Goal: Information Seeking & Learning: Learn about a topic

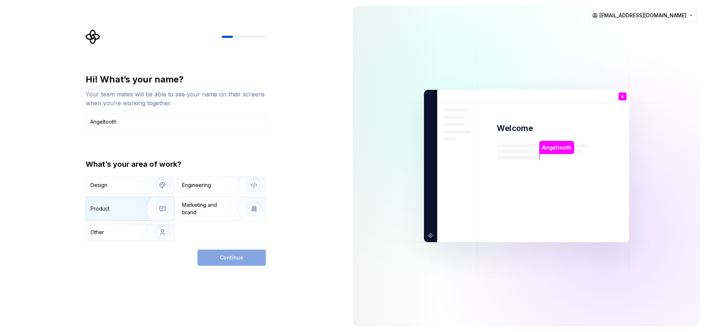
type input "Angeltooth"
click at [146, 208] on img "button" at bounding box center [157, 208] width 47 height 49
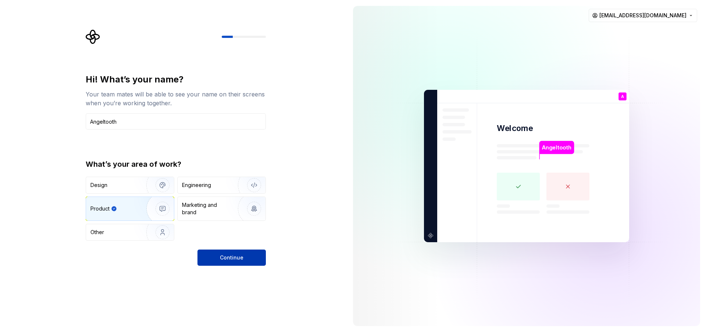
click at [231, 258] on span "Continue" at bounding box center [232, 257] width 24 height 7
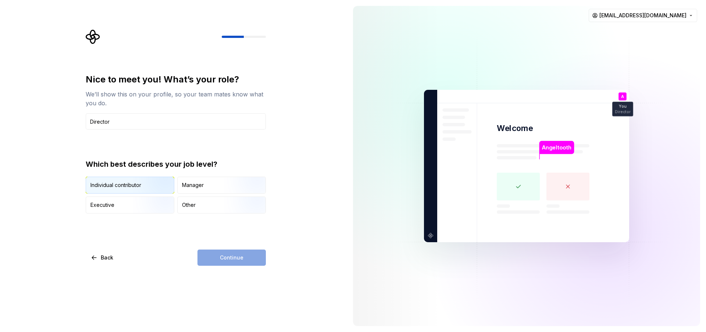
type input "Director"
click at [127, 187] on div "Individual contributor" at bounding box center [116, 184] width 51 height 7
click at [232, 259] on span "Continue" at bounding box center [232, 257] width 24 height 7
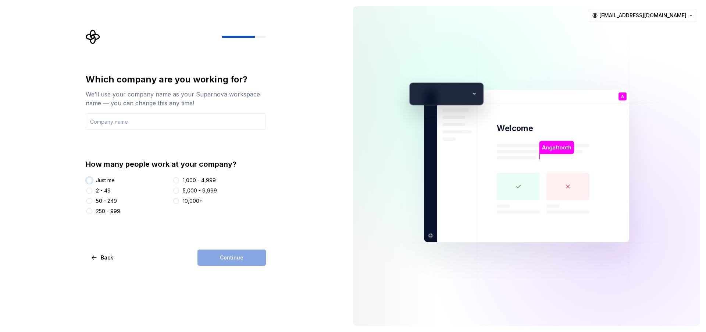
click at [89, 180] on button "Just me" at bounding box center [89, 180] width 6 height 6
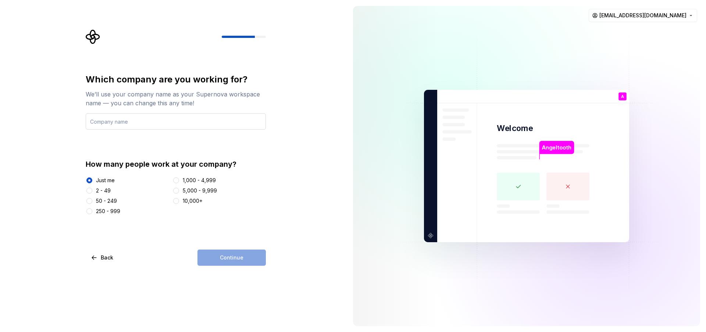
click at [113, 123] on input "text" at bounding box center [176, 121] width 180 height 16
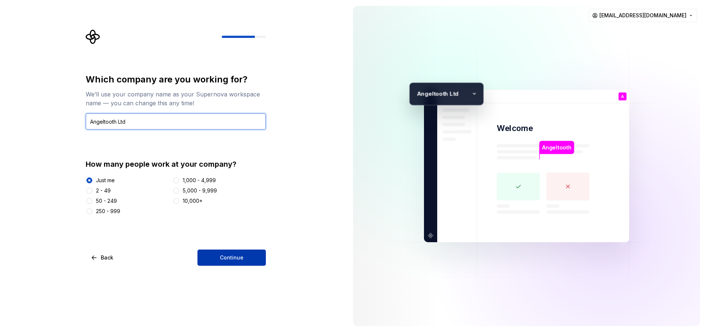
type input "Angeltooth Ltd"
click at [238, 257] on span "Continue" at bounding box center [232, 257] width 24 height 7
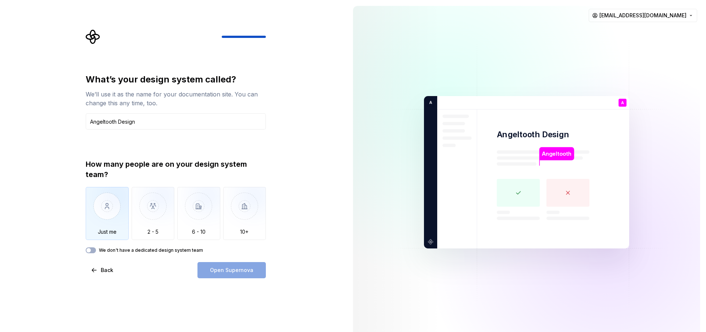
type input "Angeltooth Design"
click at [115, 208] on img "button" at bounding box center [107, 211] width 43 height 49
click at [224, 271] on span "Open Supernova" at bounding box center [231, 269] width 43 height 7
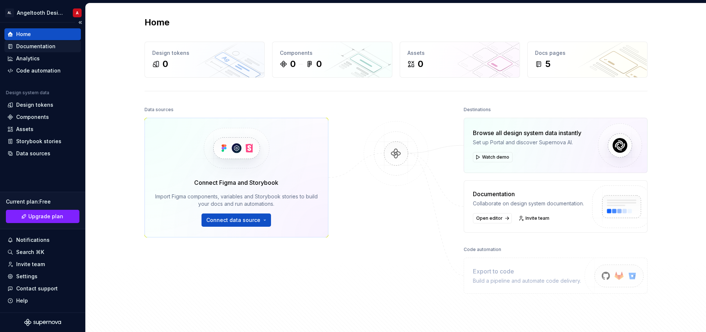
click at [40, 47] on div "Documentation" at bounding box center [35, 46] width 39 height 7
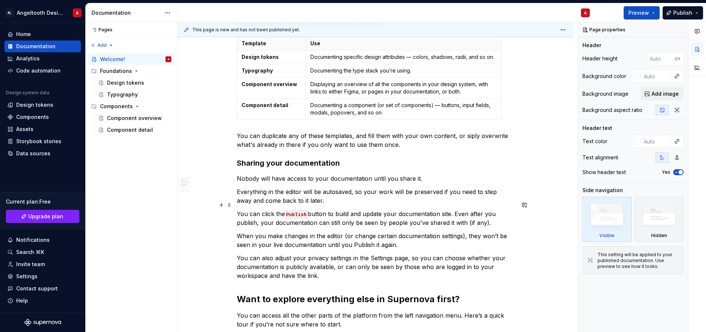
scroll to position [237, 0]
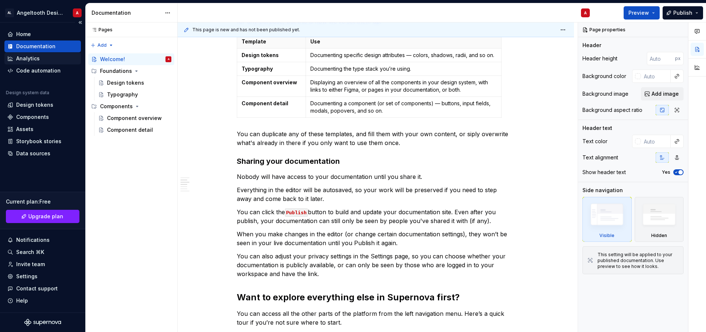
click at [29, 60] on div "Analytics" at bounding box center [28, 58] width 24 height 7
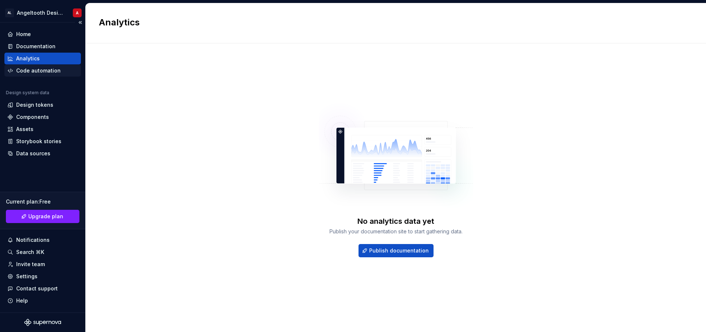
click at [32, 71] on div "Code automation" at bounding box center [38, 70] width 45 height 7
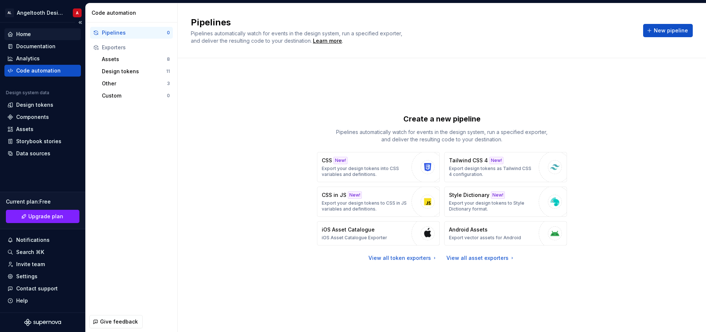
click at [24, 33] on div "Home" at bounding box center [23, 34] width 15 height 7
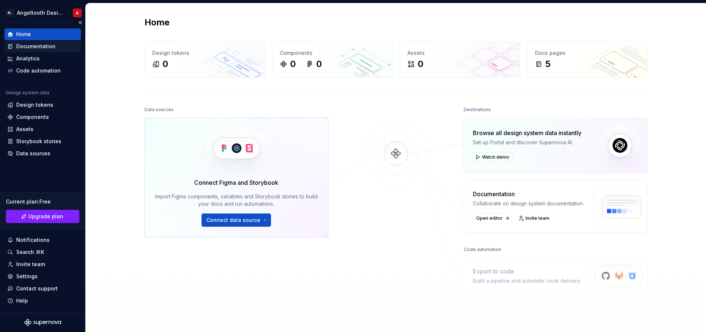
click at [28, 47] on div "Documentation" at bounding box center [35, 46] width 39 height 7
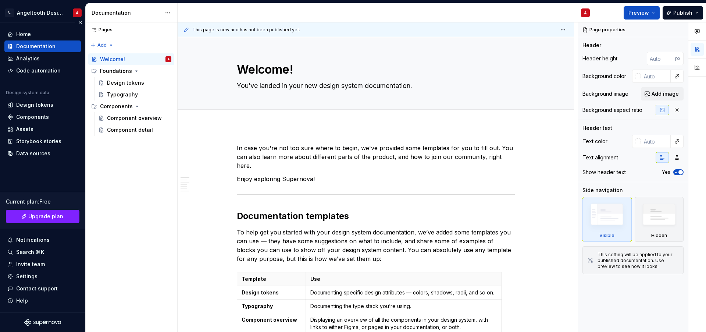
type textarea "*"
